Goal: Check status: Check status

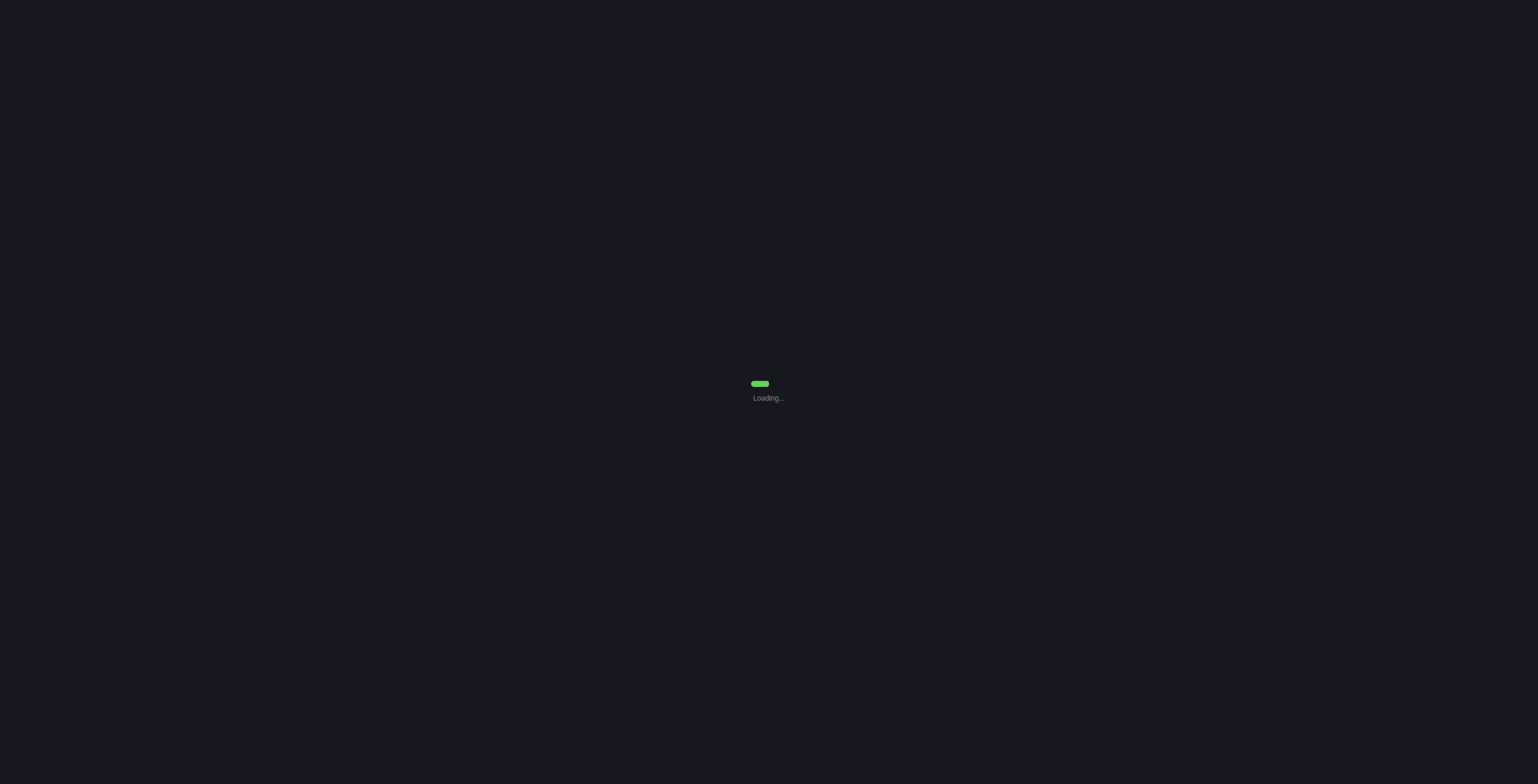
select select "0"
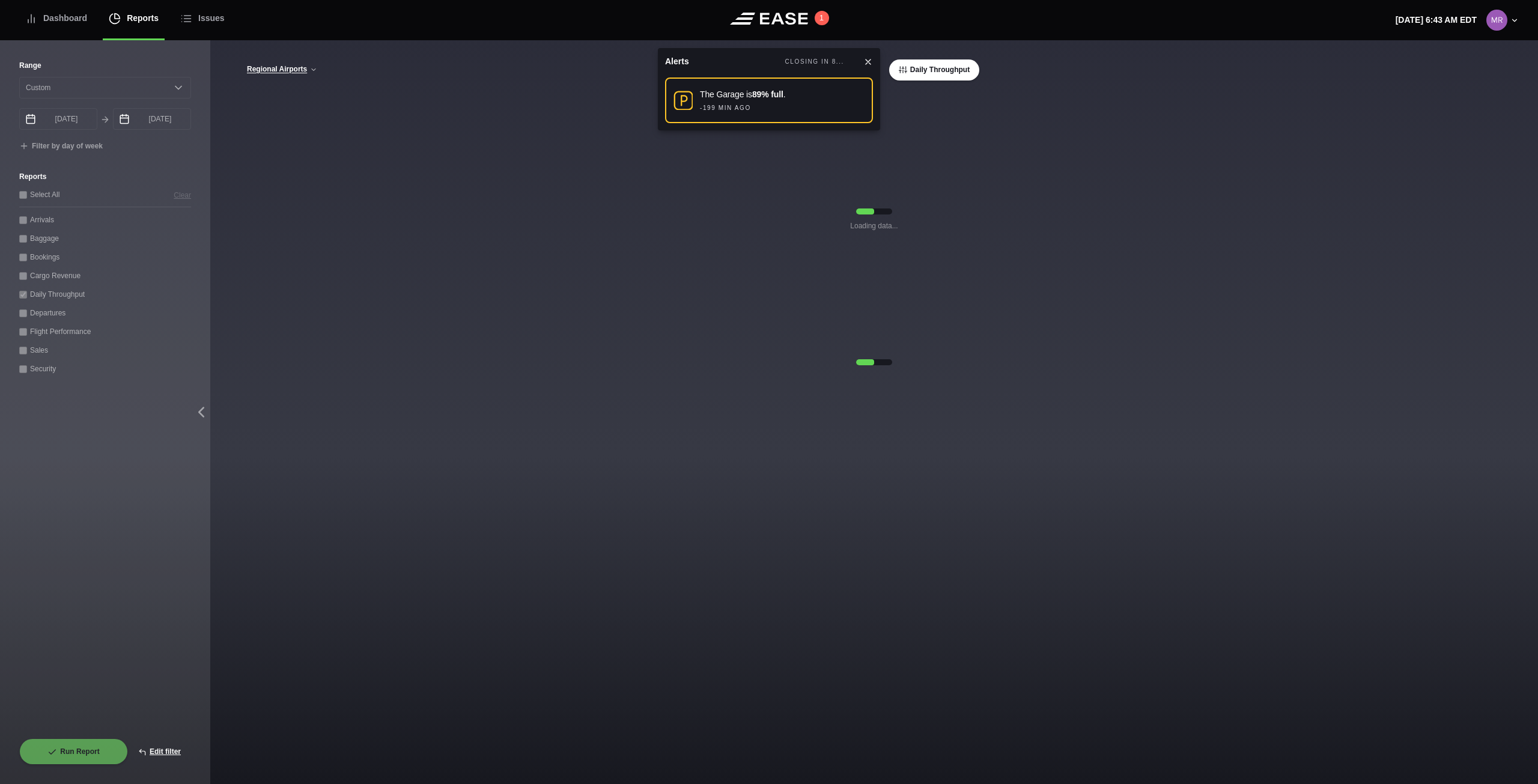
click at [868, 59] on icon at bounding box center [869, 62] width 10 height 10
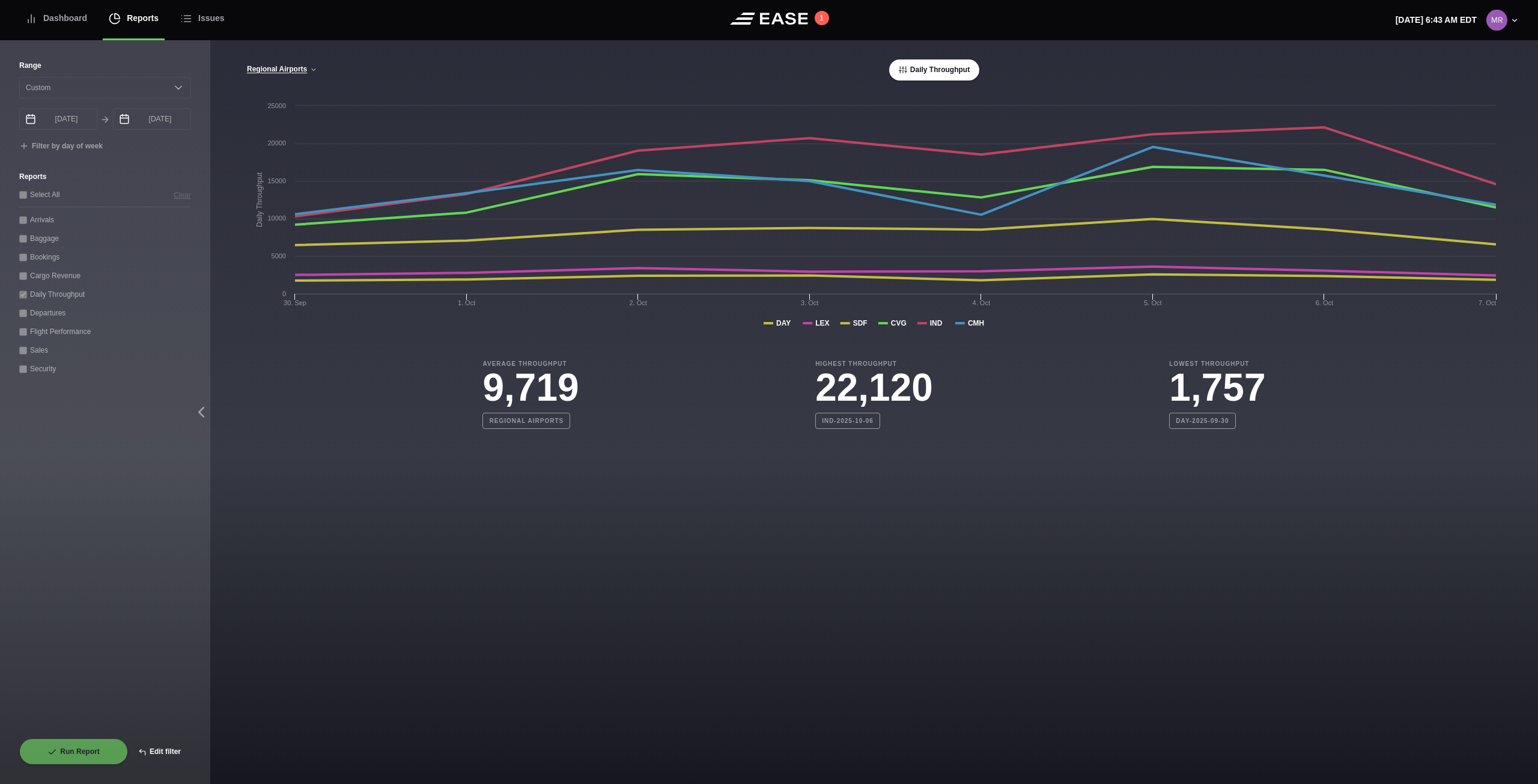
click at [158, 751] on button "Edit filter" at bounding box center [160, 751] width 63 height 27
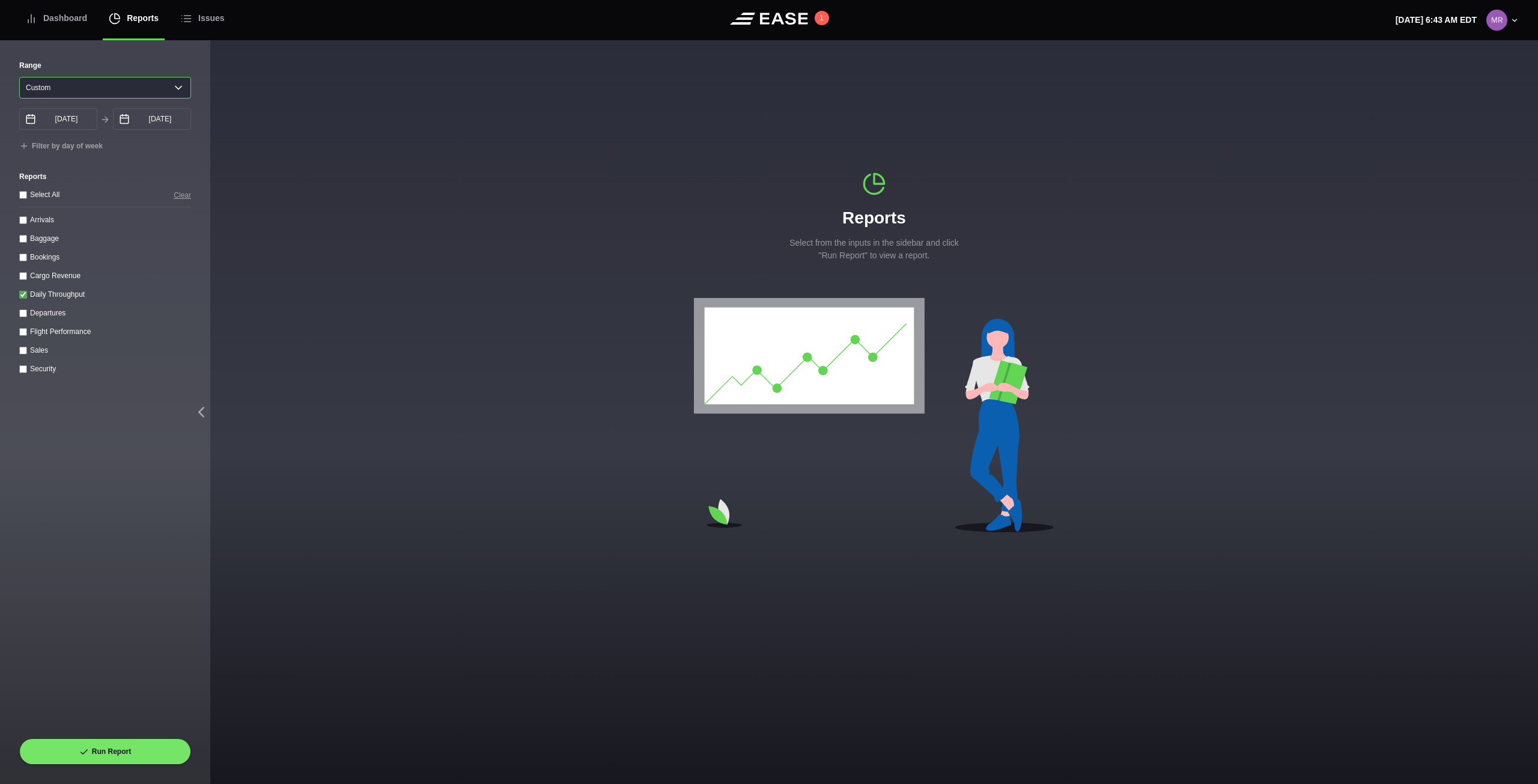
click at [166, 87] on select "[DATE] Last 7 days Last 14 days Last 30 days Last 6 weeks Custom" at bounding box center [105, 88] width 172 height 22
select select "7"
click at [19, 77] on select "[DATE] Last 7 days Last 14 days Last 30 days Last 6 weeks Custom" at bounding box center [105, 88] width 172 height 22
type input "[DATE]"
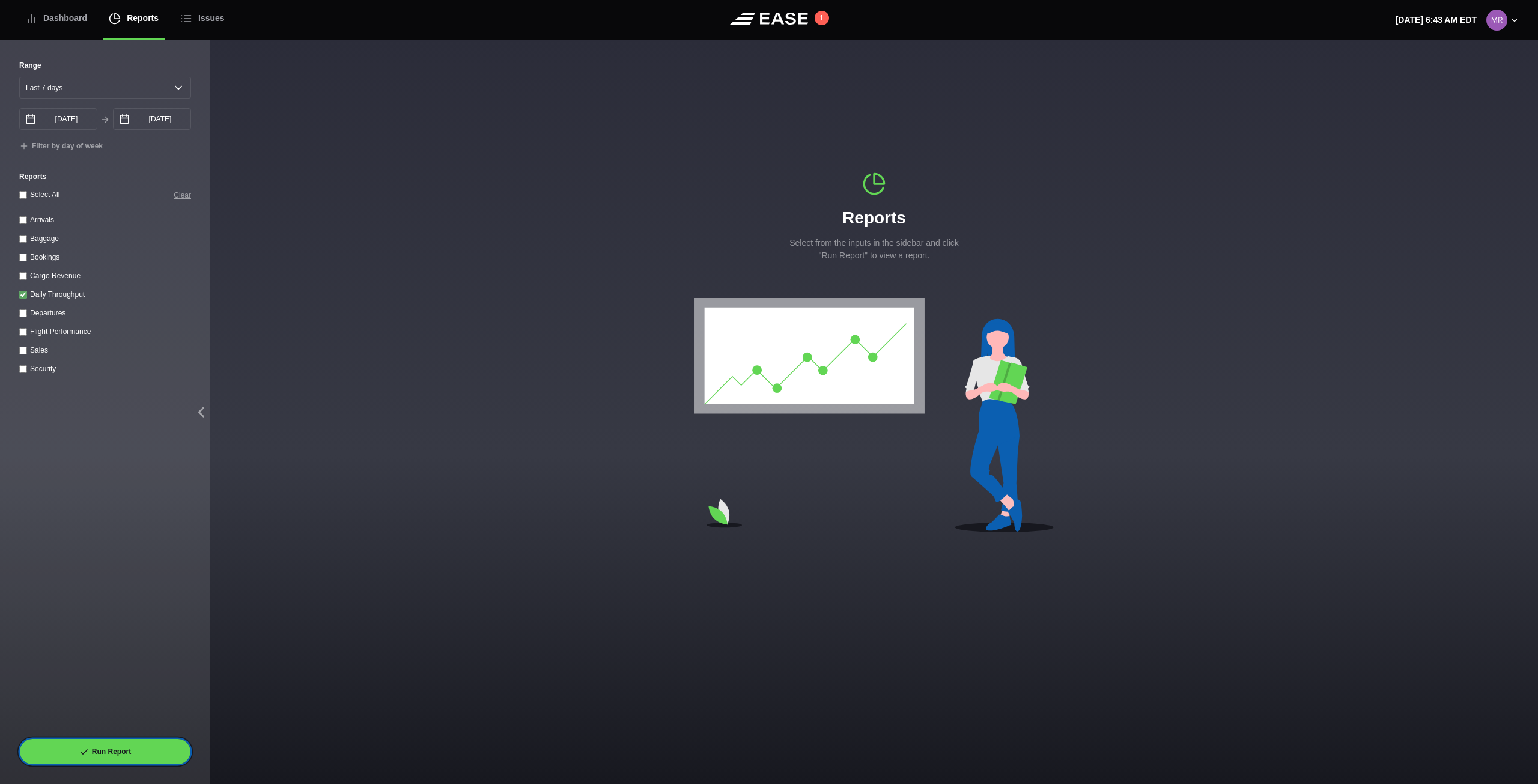
click at [135, 751] on button "Run Report" at bounding box center [105, 751] width 172 height 27
select select "7"
